Goal: Task Accomplishment & Management: Manage account settings

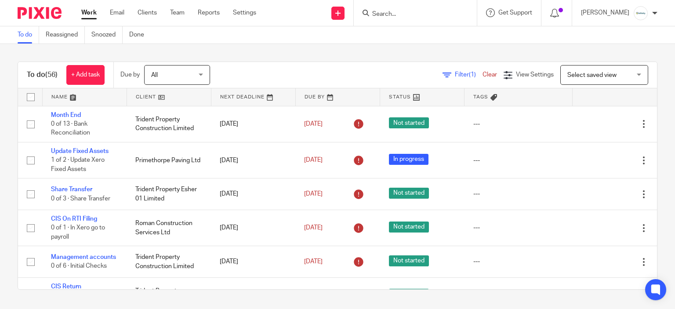
click at [399, 15] on input "Search" at bounding box center [410, 15] width 79 height 8
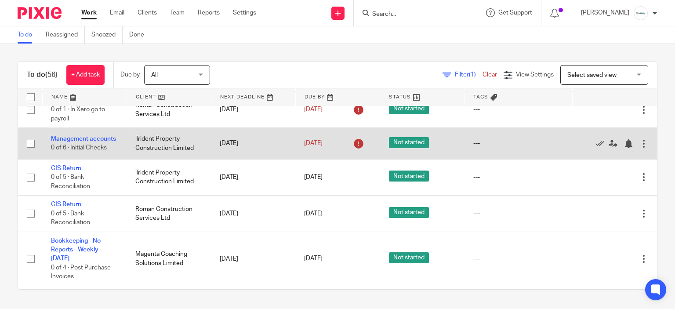
scroll to position [132, 0]
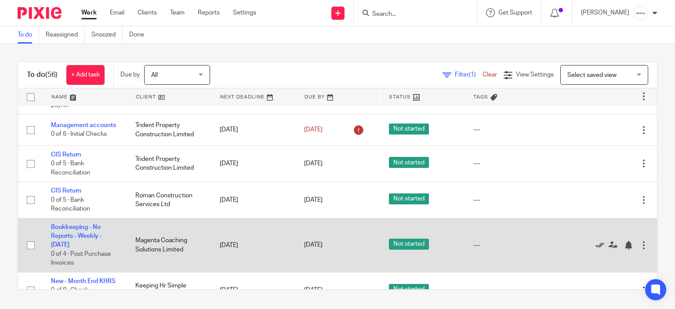
click at [595, 249] on icon at bounding box center [599, 245] width 9 height 9
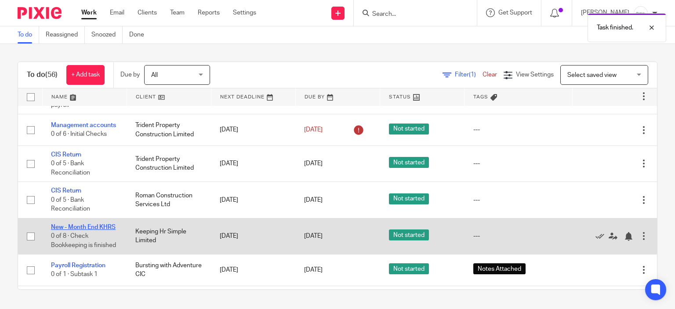
click at [61, 230] on link "New - Month End KHRS" at bounding box center [83, 227] width 65 height 6
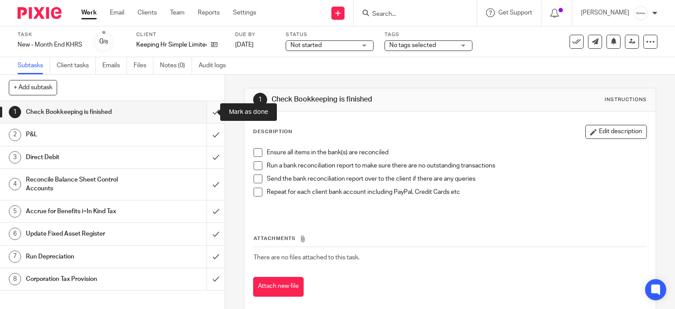
click at [211, 108] on input "submit" at bounding box center [112, 112] width 224 height 22
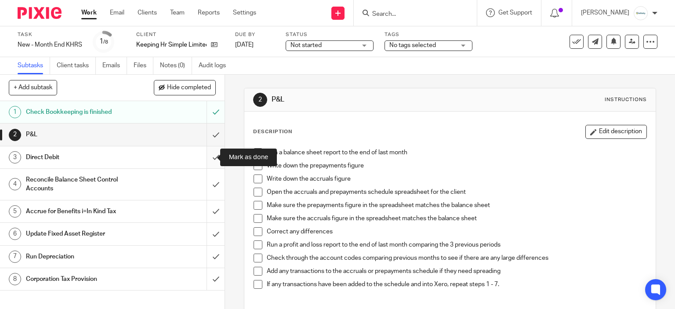
click at [207, 159] on input "submit" at bounding box center [112, 157] width 224 height 22
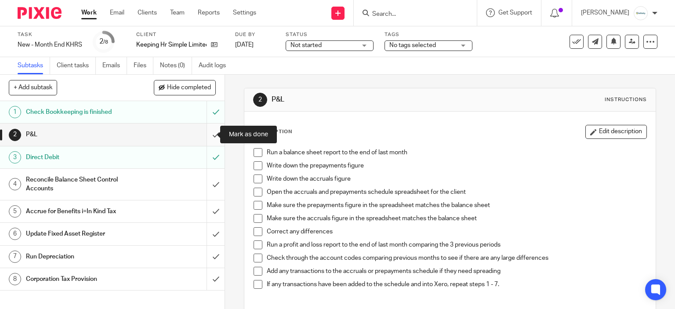
click at [204, 138] on input "submit" at bounding box center [112, 134] width 224 height 22
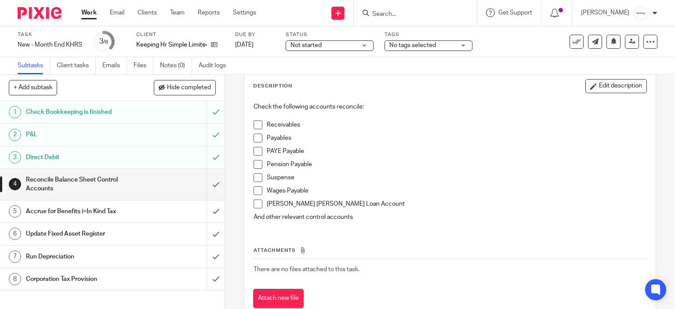
scroll to position [71, 0]
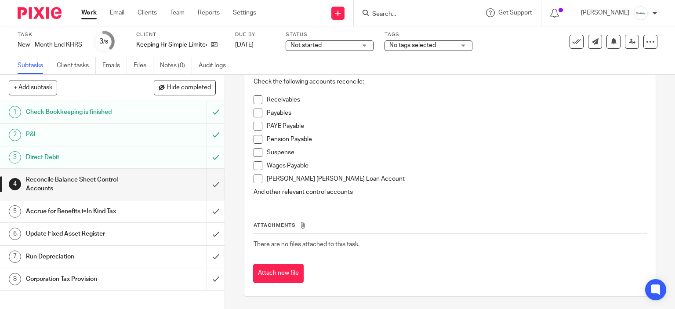
click at [254, 96] on span at bounding box center [257, 99] width 9 height 9
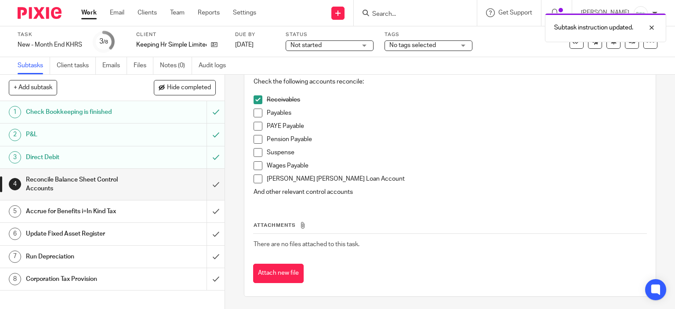
click at [253, 113] on span at bounding box center [257, 112] width 9 height 9
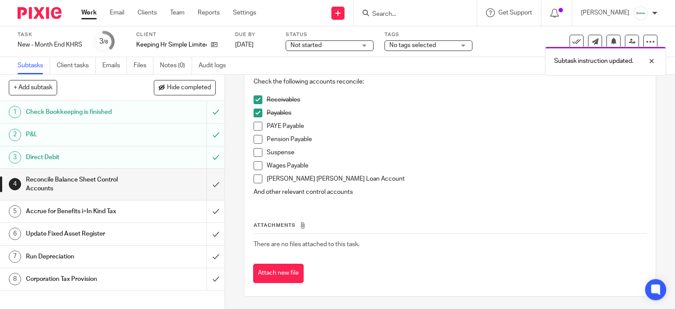
click at [253, 127] on span at bounding box center [257, 126] width 9 height 9
click at [259, 137] on span at bounding box center [257, 139] width 9 height 9
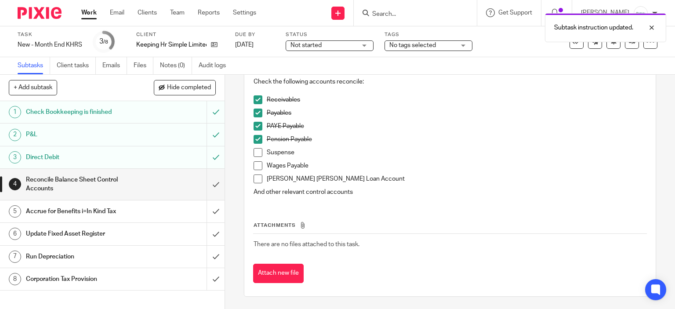
click at [249, 147] on div "Check the following accounts reconcile: Receivables Payables PAYE Payable Pensi…" at bounding box center [450, 138] width 402 height 130
click at [254, 153] on span at bounding box center [257, 152] width 9 height 9
click at [253, 175] on span at bounding box center [257, 178] width 9 height 9
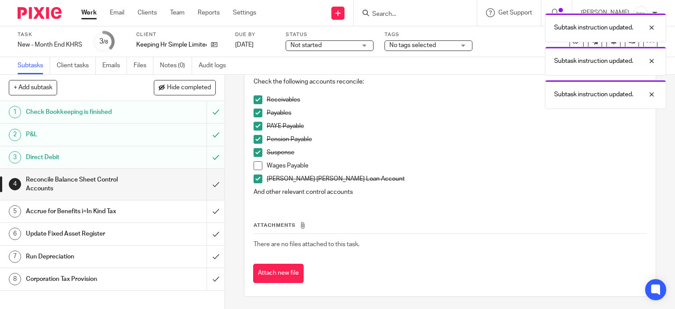
click at [253, 159] on li "Suspense" at bounding box center [449, 154] width 393 height 13
click at [253, 163] on span at bounding box center [257, 165] width 9 height 9
click at [209, 184] on input "submit" at bounding box center [112, 184] width 224 height 31
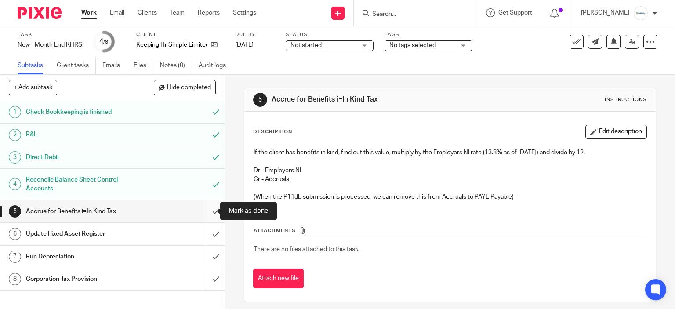
click at [209, 202] on input "submit" at bounding box center [112, 211] width 224 height 22
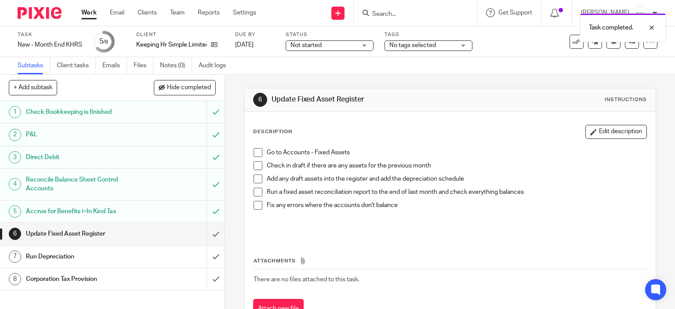
scroll to position [36, 0]
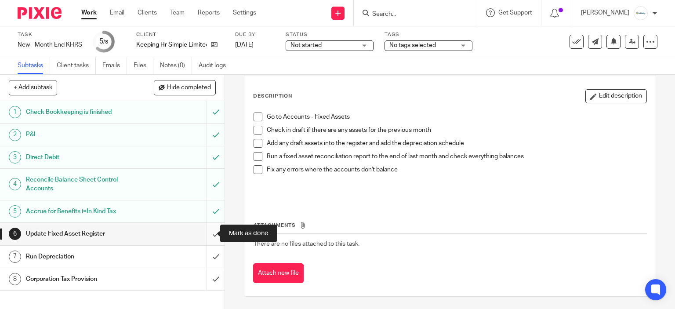
click at [202, 235] on input "submit" at bounding box center [112, 234] width 224 height 22
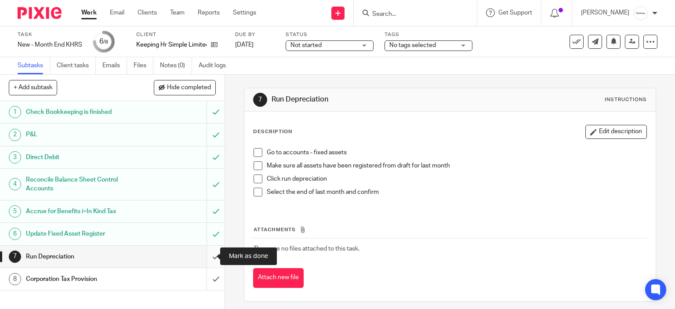
click at [212, 255] on input "submit" at bounding box center [112, 256] width 224 height 22
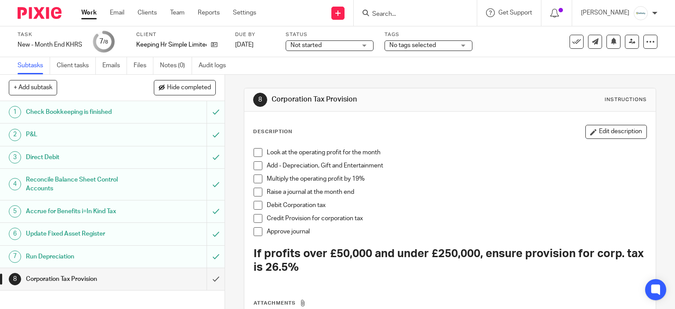
click at [403, 16] on input "Search" at bounding box center [410, 15] width 79 height 8
paste input "15191"
type input "15191"
drag, startPoint x: 411, startPoint y: 14, endPoint x: 317, endPoint y: 21, distance: 94.3
click at [320, 22] on div "Send new email Create task Add client 15191 No results found. Try searching for…" at bounding box center [471, 13] width 405 height 26
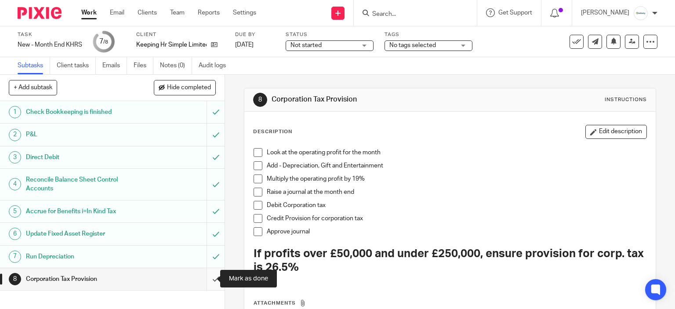
click at [200, 283] on input "submit" at bounding box center [112, 279] width 224 height 22
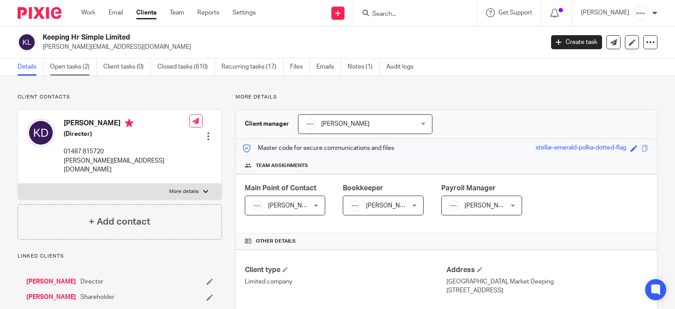
click at [72, 65] on link "Open tasks (2)" at bounding box center [73, 66] width 47 height 17
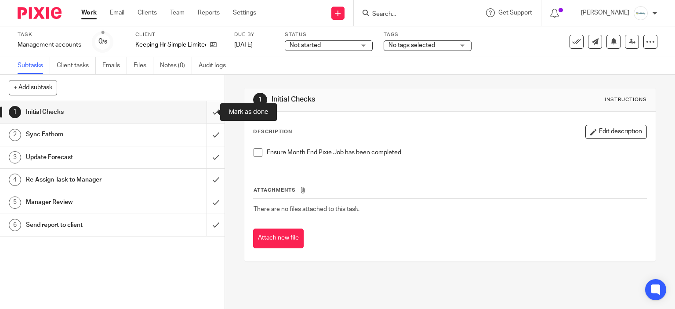
click at [213, 107] on input "submit" at bounding box center [112, 112] width 224 height 22
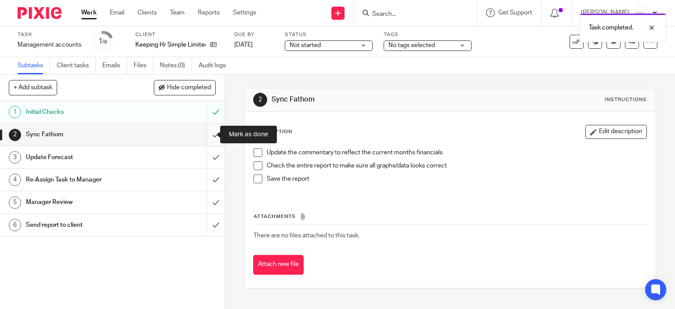
click at [206, 135] on input "submit" at bounding box center [112, 134] width 224 height 22
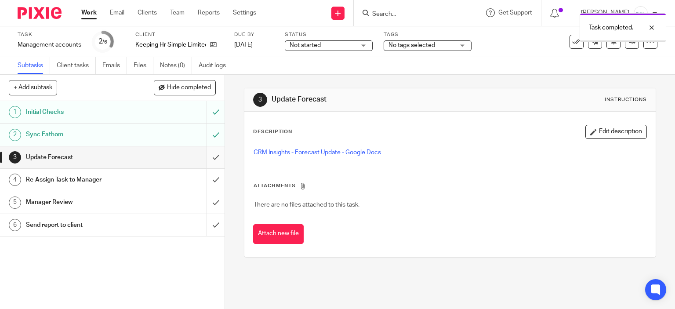
click at [205, 161] on input "submit" at bounding box center [112, 157] width 224 height 22
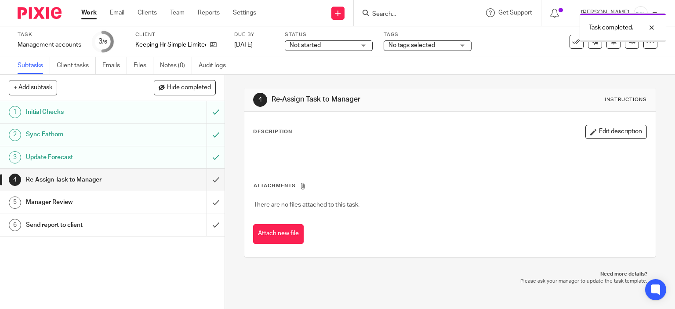
click at [207, 183] on input "submit" at bounding box center [112, 180] width 224 height 22
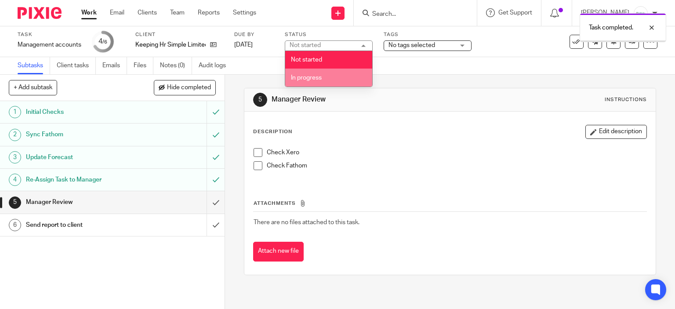
click at [323, 80] on li "In progress" at bounding box center [328, 78] width 87 height 18
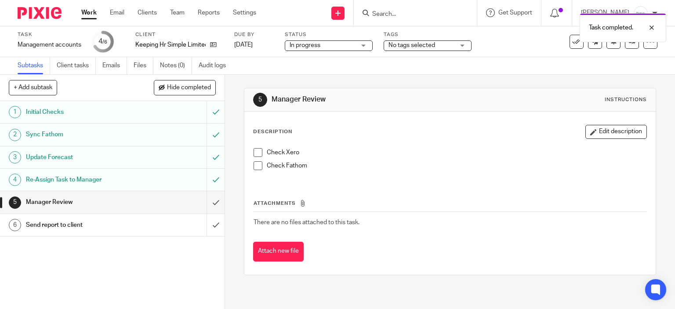
click at [418, 43] on span "No tags selected" at bounding box center [411, 45] width 47 height 6
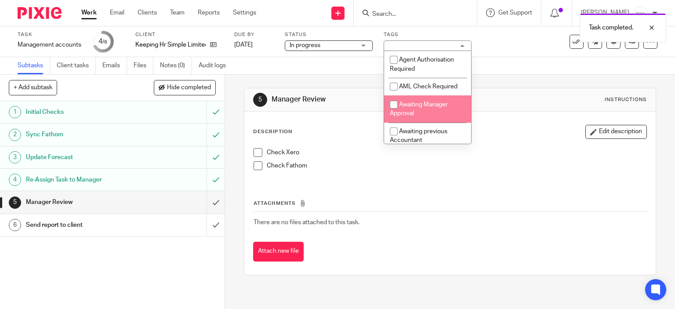
click at [429, 100] on li "Awaiting Manager Approval" at bounding box center [427, 108] width 87 height 27
checkbox input "true"
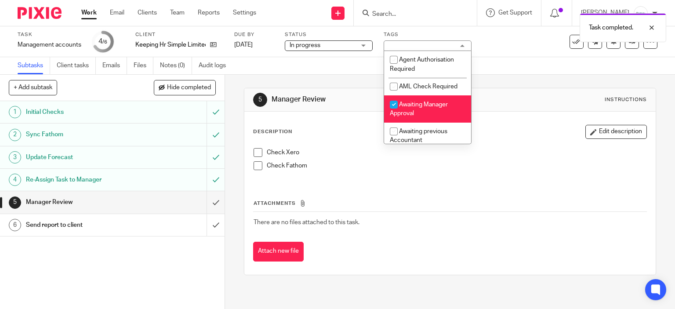
click at [559, 112] on div "Description Edit description Check Xero Check Fathom Attachments There are no f…" at bounding box center [449, 193] width 411 height 163
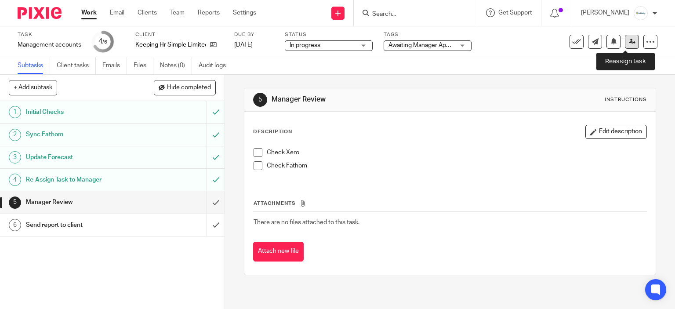
click at [628, 42] on icon at bounding box center [631, 41] width 7 height 7
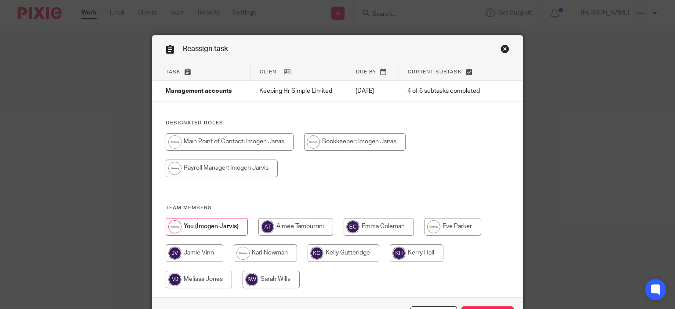
click at [274, 256] on input "radio" at bounding box center [265, 253] width 63 height 18
radio input "true"
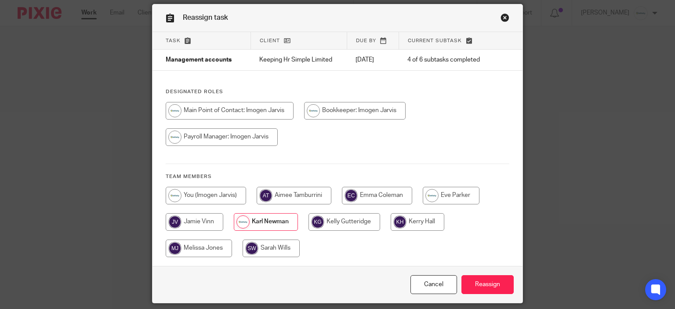
scroll to position [60, 0]
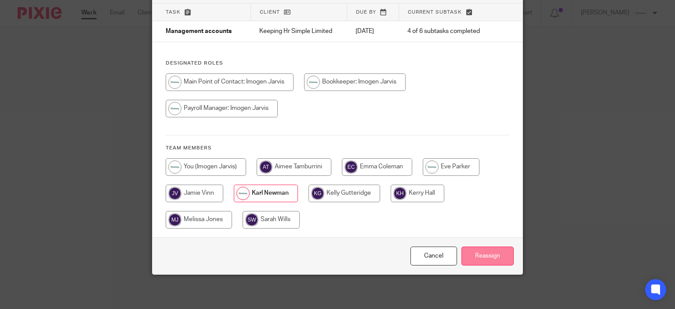
click at [489, 247] on input "Reassign" at bounding box center [487, 255] width 52 height 19
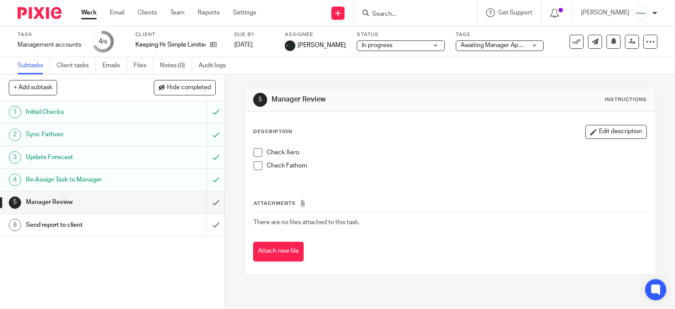
drag, startPoint x: 98, startPoint y: 14, endPoint x: 93, endPoint y: 14, distance: 5.7
click at [98, 14] on ul "Work Email Clients Team Reports Settings" at bounding box center [175, 12] width 188 height 9
click at [91, 13] on link "Work" at bounding box center [88, 12] width 15 height 9
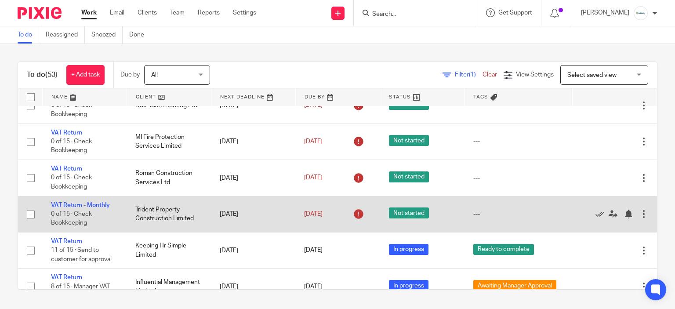
scroll to position [307, 0]
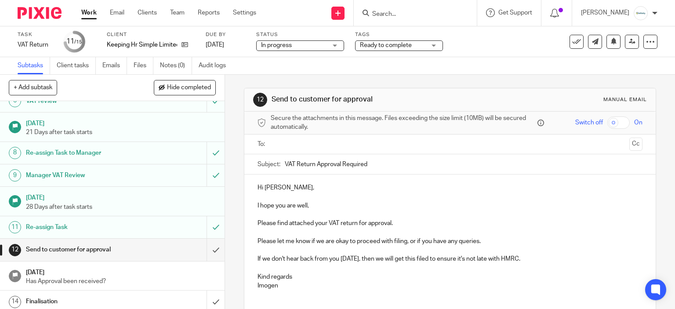
scroll to position [163, 0]
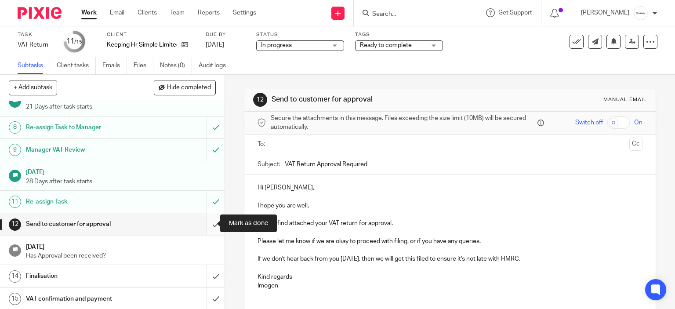
click at [204, 219] on input "submit" at bounding box center [112, 224] width 224 height 22
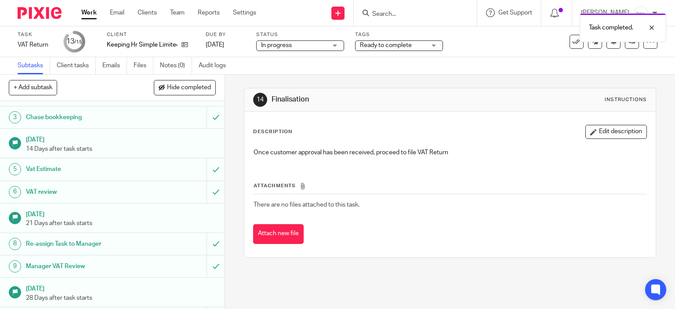
scroll to position [163, 0]
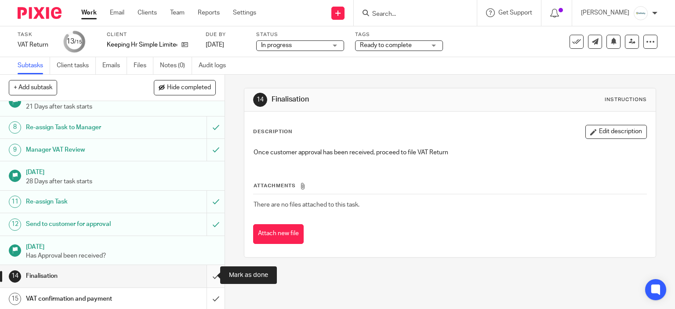
click at [211, 274] on input "submit" at bounding box center [112, 276] width 224 height 22
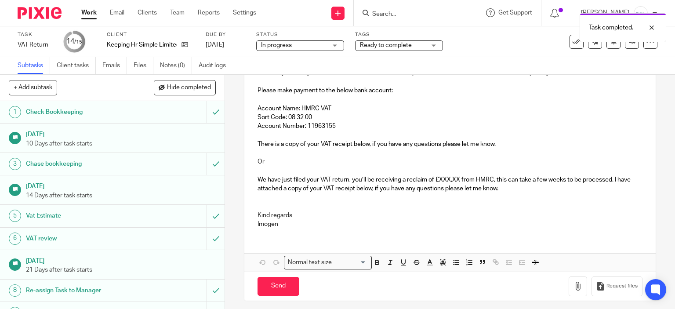
scroll to position [136, 0]
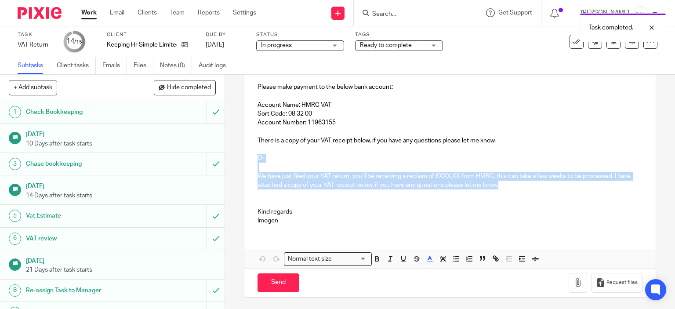
drag, startPoint x: 513, startPoint y: 184, endPoint x: 252, endPoint y: 154, distance: 263.4
click at [252, 154] on div "Dear Katherine, We have just filed your VAT return, the amount due to be paid t…" at bounding box center [449, 134] width 411 height 193
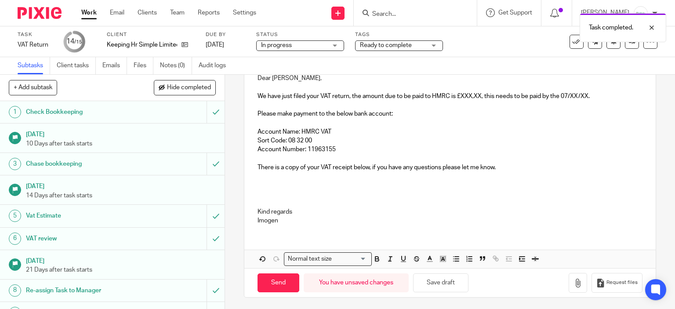
scroll to position [24, 0]
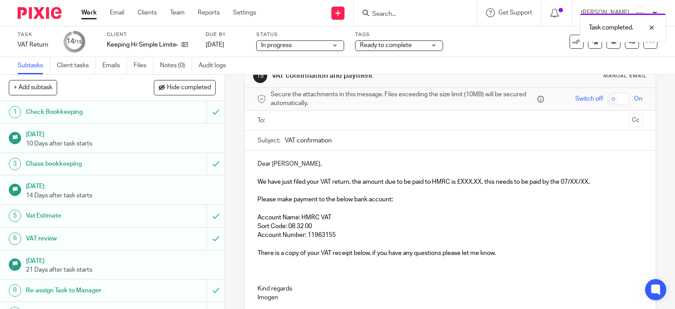
click at [281, 275] on p at bounding box center [449, 279] width 385 height 9
click at [479, 183] on span "We have just filed your VAT return, the amount due to be paid to HMRC is £XXX,X…" at bounding box center [423, 182] width 332 height 6
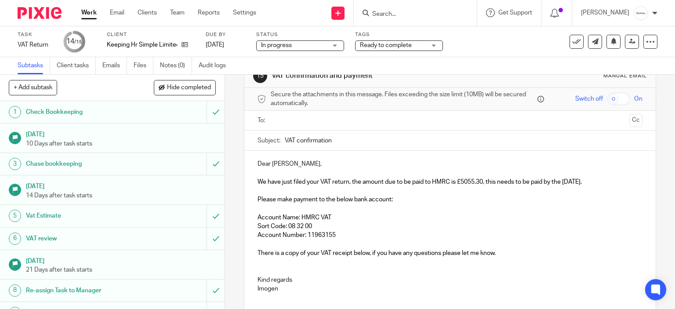
click at [289, 119] on input "text" at bounding box center [450, 120] width 352 height 10
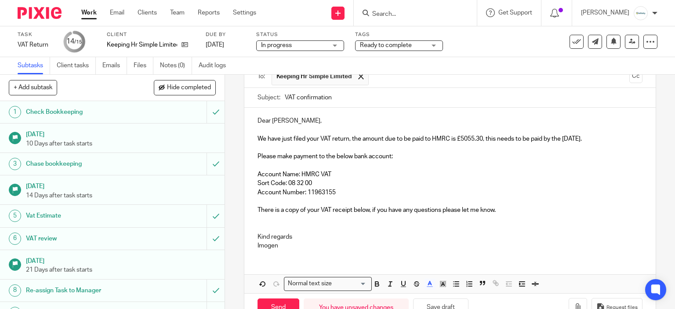
scroll to position [94, 0]
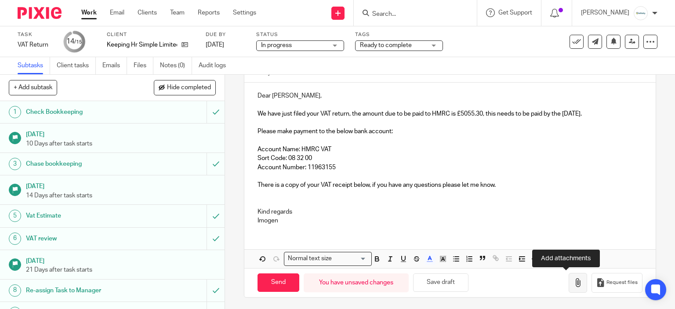
click at [568, 281] on button "button" at bounding box center [577, 283] width 18 height 20
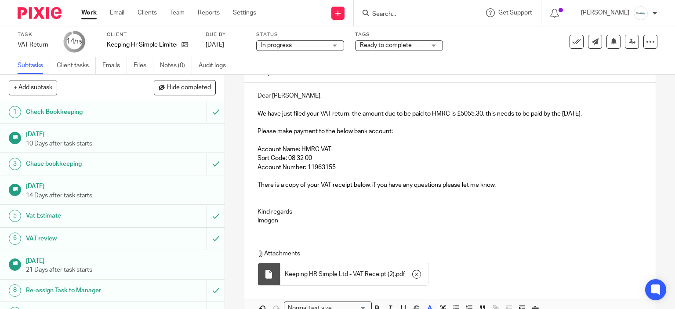
scroll to position [50, 0]
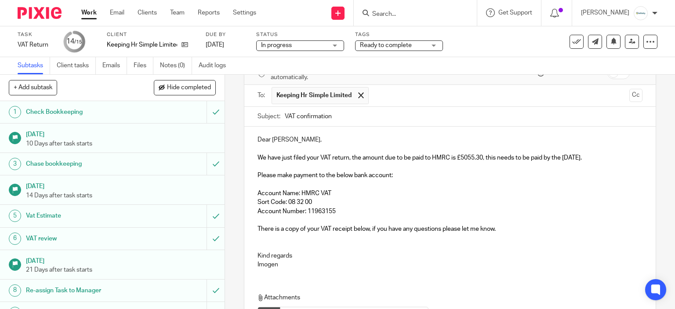
click at [517, 236] on p at bounding box center [449, 242] width 385 height 18
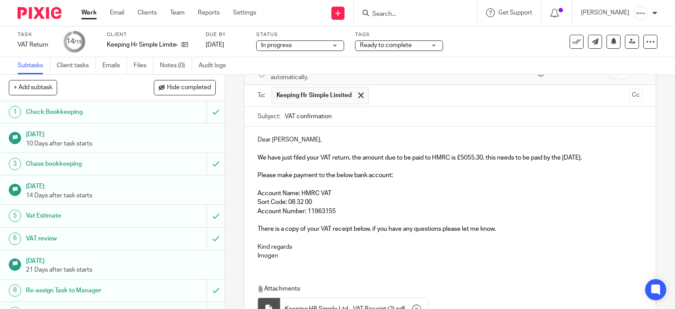
scroll to position [133, 0]
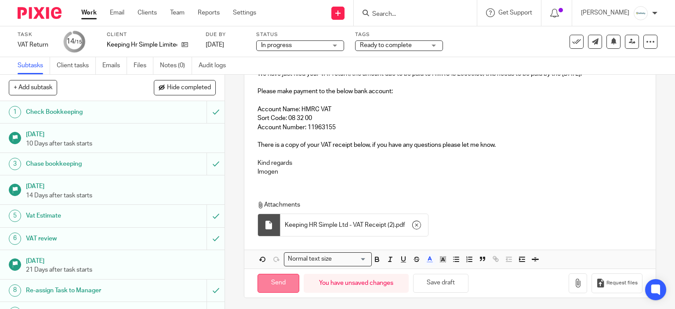
click at [286, 284] on input "Send" at bounding box center [278, 283] width 42 height 19
type input "Sent"
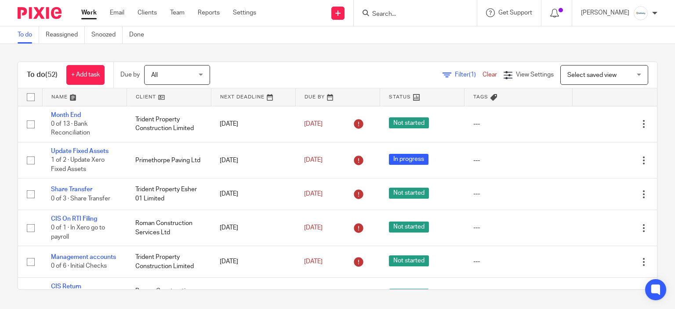
click at [400, 11] on input "Search" at bounding box center [410, 15] width 79 height 8
type input "["
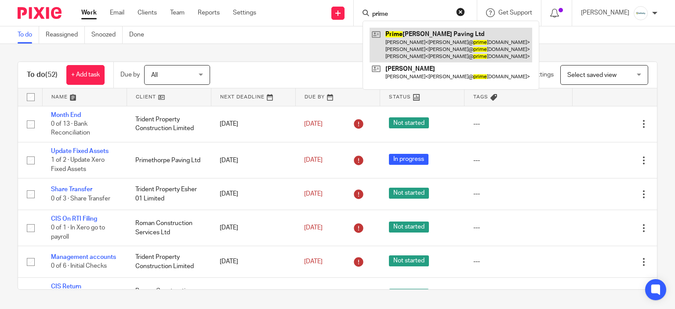
type input "prime"
click at [415, 31] on link at bounding box center [450, 45] width 162 height 35
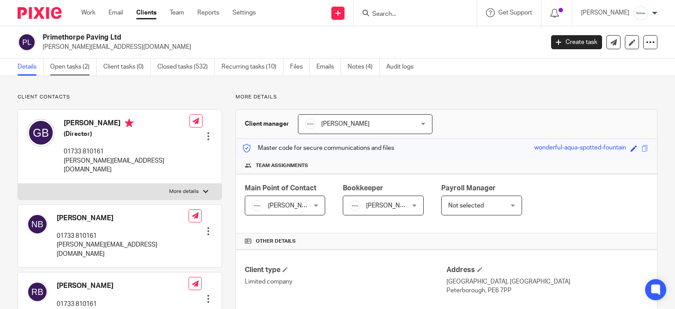
click at [77, 70] on link "Open tasks (2)" at bounding box center [73, 66] width 47 height 17
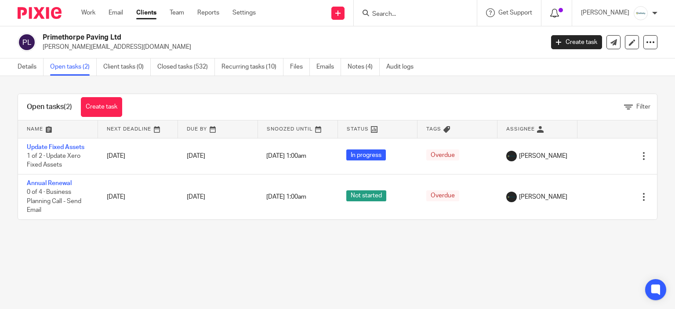
click at [559, 16] on icon at bounding box center [554, 13] width 9 height 9
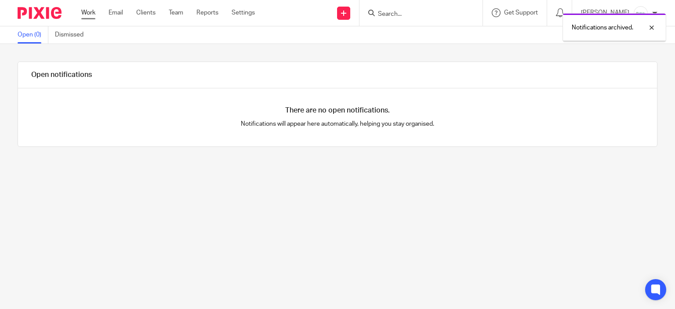
click at [87, 12] on link "Work" at bounding box center [88, 12] width 14 height 9
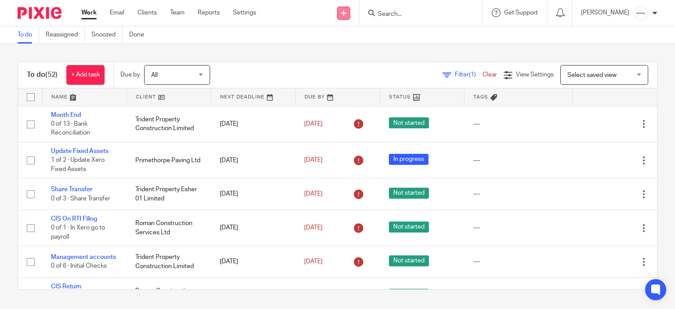
click at [346, 15] on icon at bounding box center [343, 13] width 5 height 5
click at [357, 51] on link "Create task" at bounding box center [352, 53] width 54 height 13
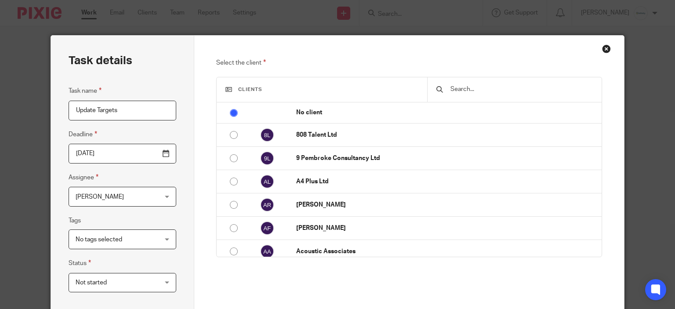
type input "Update Targets"
click at [478, 77] on div "Clients No client 808 Talent Ltd 9 Pembroke Consultancy Ltd A4 Plus Ltd [PERSON…" at bounding box center [409, 167] width 386 height 180
click at [485, 98] on div at bounding box center [514, 89] width 174 height 25
click at [480, 88] on input "text" at bounding box center [520, 89] width 143 height 10
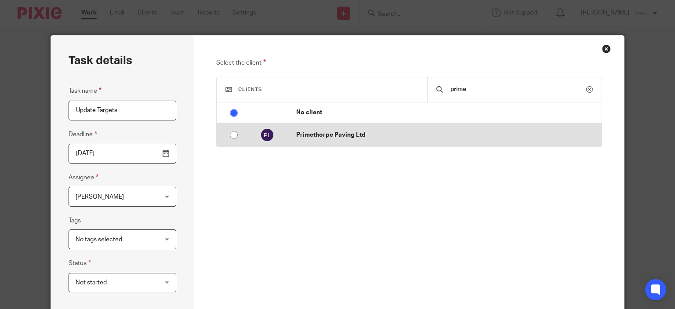
type input "prime"
click at [376, 134] on p "Primethorpe Paving Ltd" at bounding box center [446, 134] width 300 height 9
radio input "false"
radio input "true"
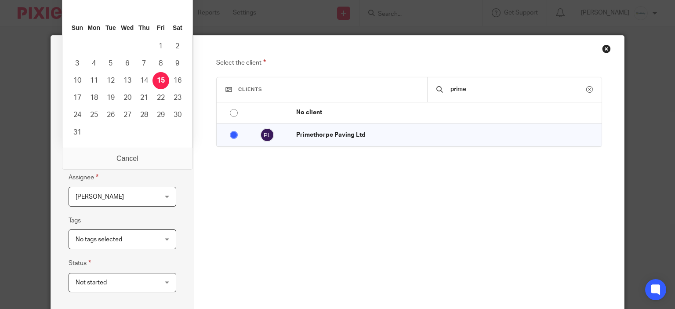
click at [128, 148] on input "2025-08-15" at bounding box center [123, 154] width 108 height 20
type input "2025-08-22"
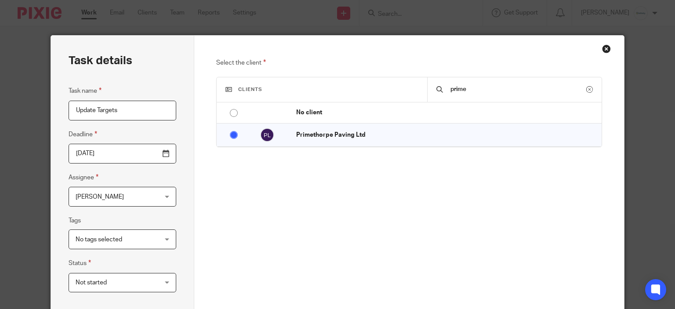
scroll to position [180, 0]
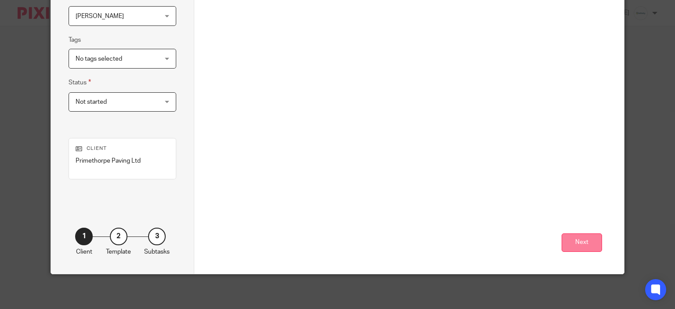
click at [581, 238] on button "Next" at bounding box center [581, 242] width 40 height 19
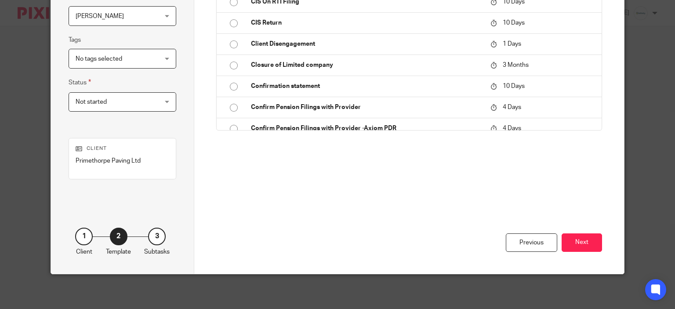
click at [599, 238] on div "Create a custom task Custom task Or use an existing template Task templates Acc…" at bounding box center [408, 64] width 429 height 418
click at [595, 239] on button "Next" at bounding box center [581, 242] width 40 height 19
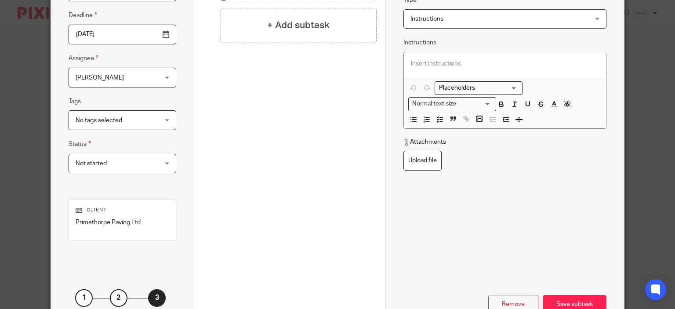
scroll to position [5, 0]
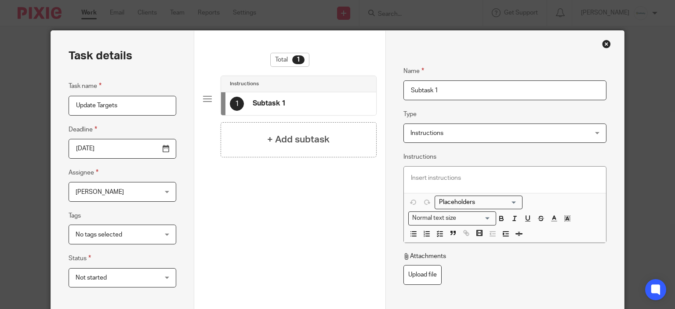
drag, startPoint x: 439, startPoint y: 90, endPoint x: 310, endPoint y: 87, distance: 129.1
click at [310, 88] on div "Task details Task name Update Targets Deadline 2025-08-22 Assignee Imogen Jarvi…" at bounding box center [337, 240] width 573 height 418
type input "Update targets"
click at [482, 177] on p at bounding box center [505, 177] width 188 height 9
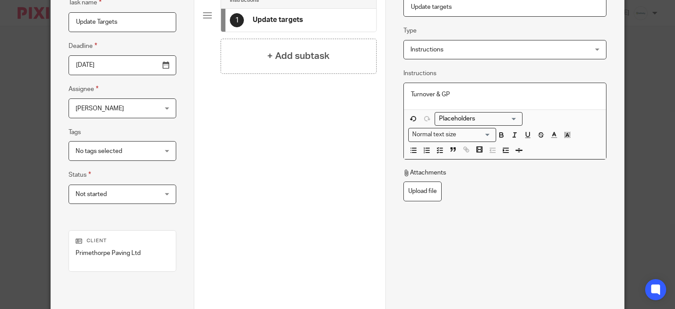
scroll to position [180, 0]
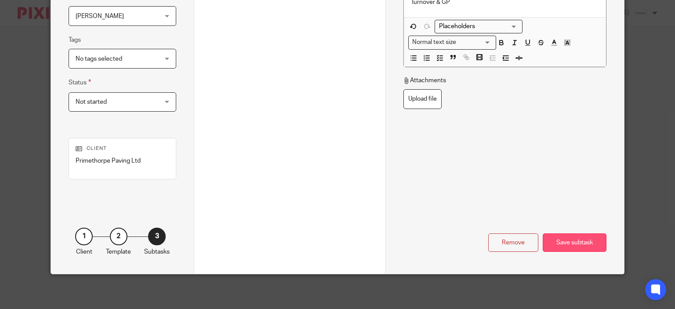
click at [557, 237] on div "Save subtask" at bounding box center [574, 242] width 64 height 19
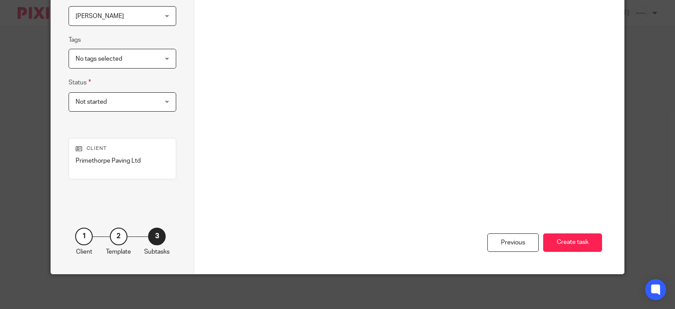
click at [557, 237] on button "Create task" at bounding box center [572, 242] width 59 height 19
